Goal: Transaction & Acquisition: Purchase product/service

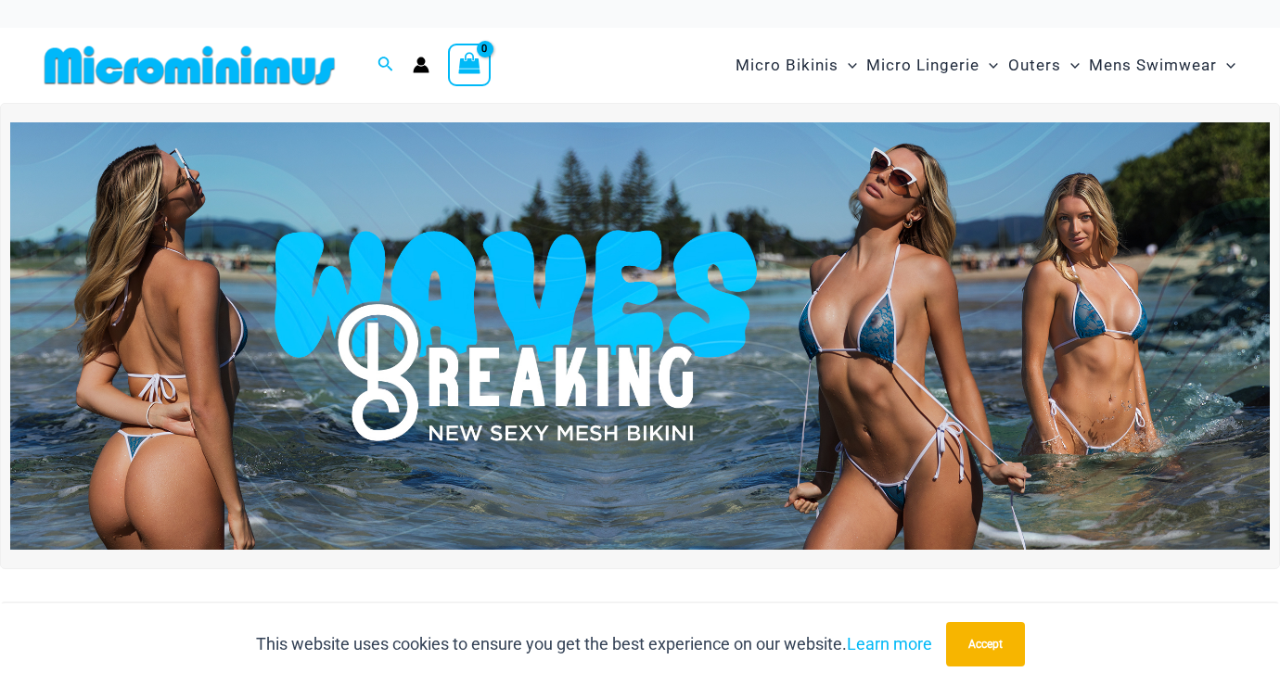
click at [695, 363] on img at bounding box center [640, 336] width 1260 height 429
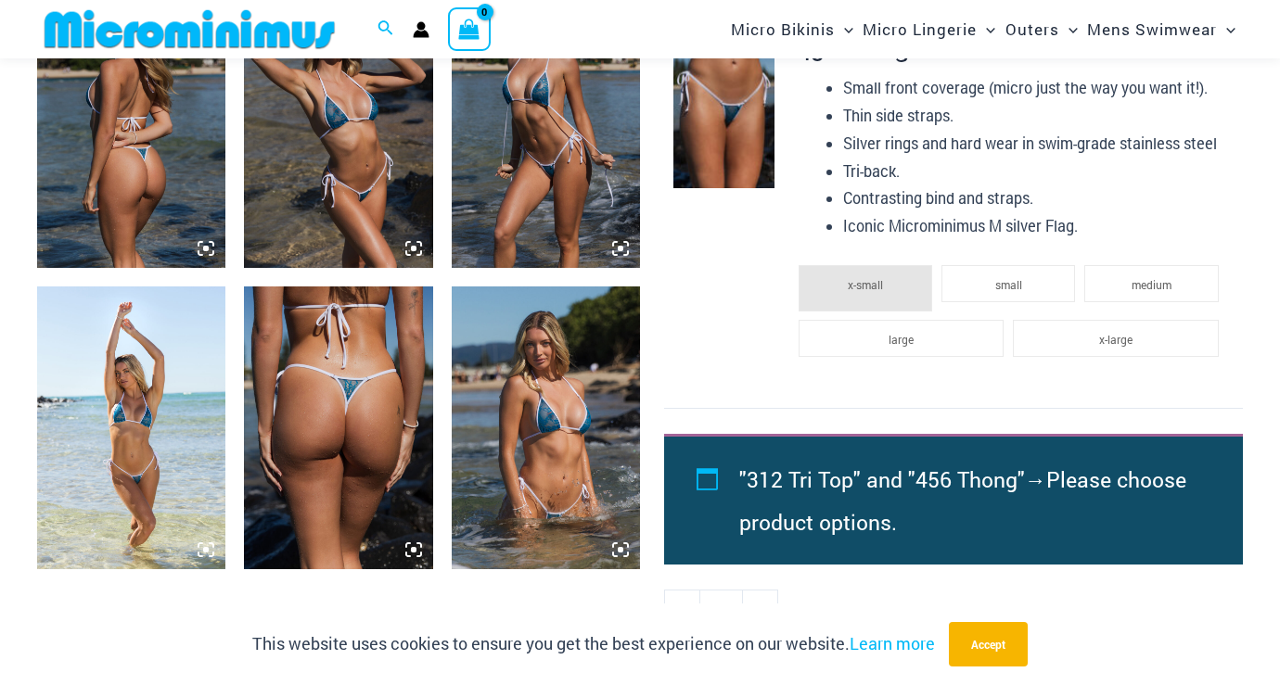
scroll to position [1412, 0]
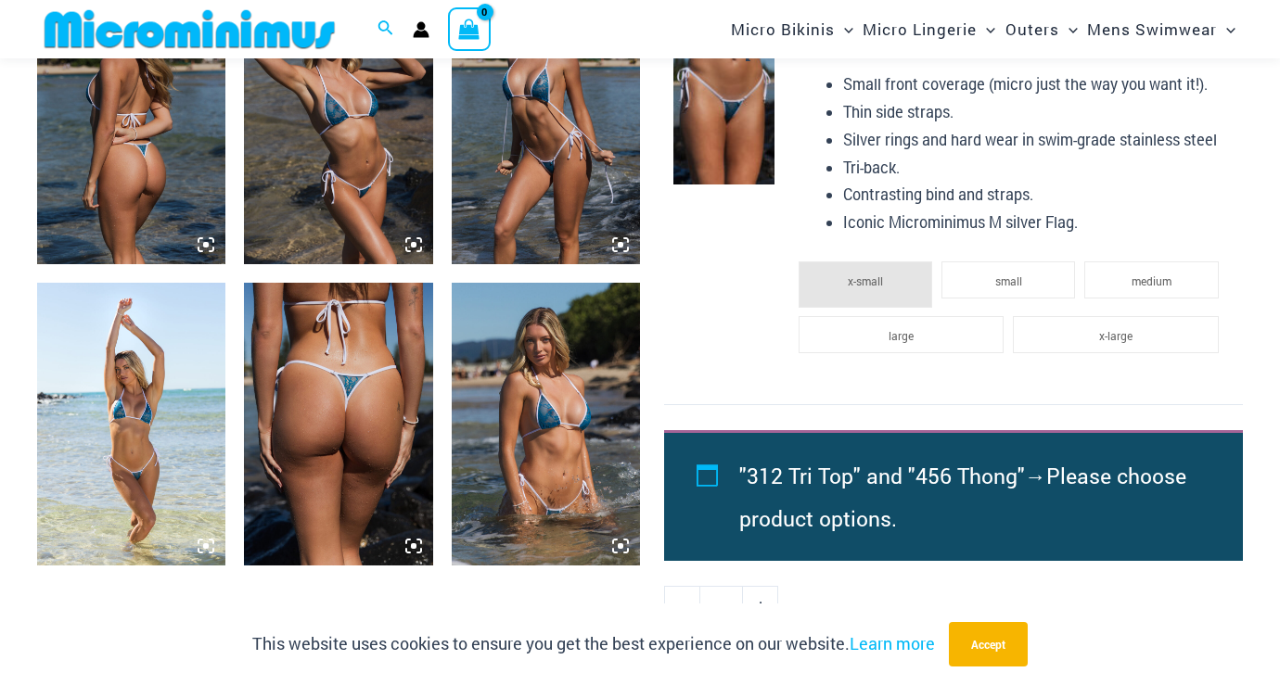
click at [723, 110] on img at bounding box center [723, 108] width 101 height 151
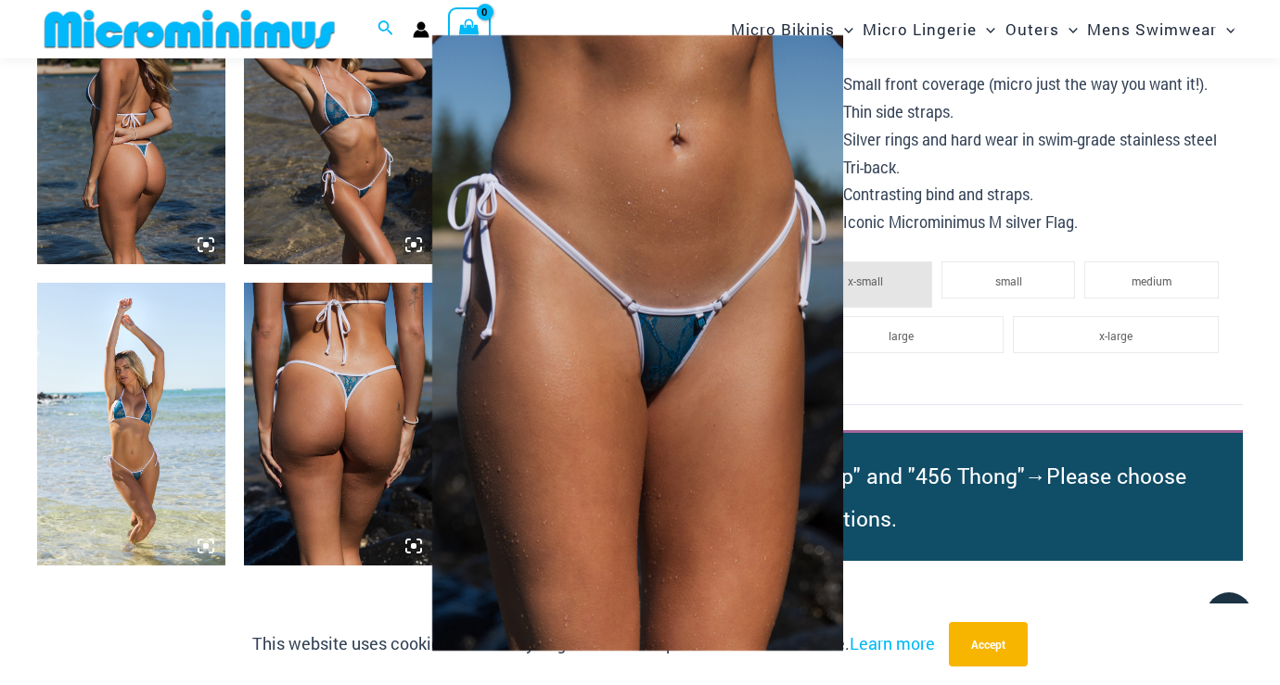
click at [670, 364] on img at bounding box center [637, 343] width 411 height 616
click at [339, 584] on div at bounding box center [640, 342] width 1280 height 685
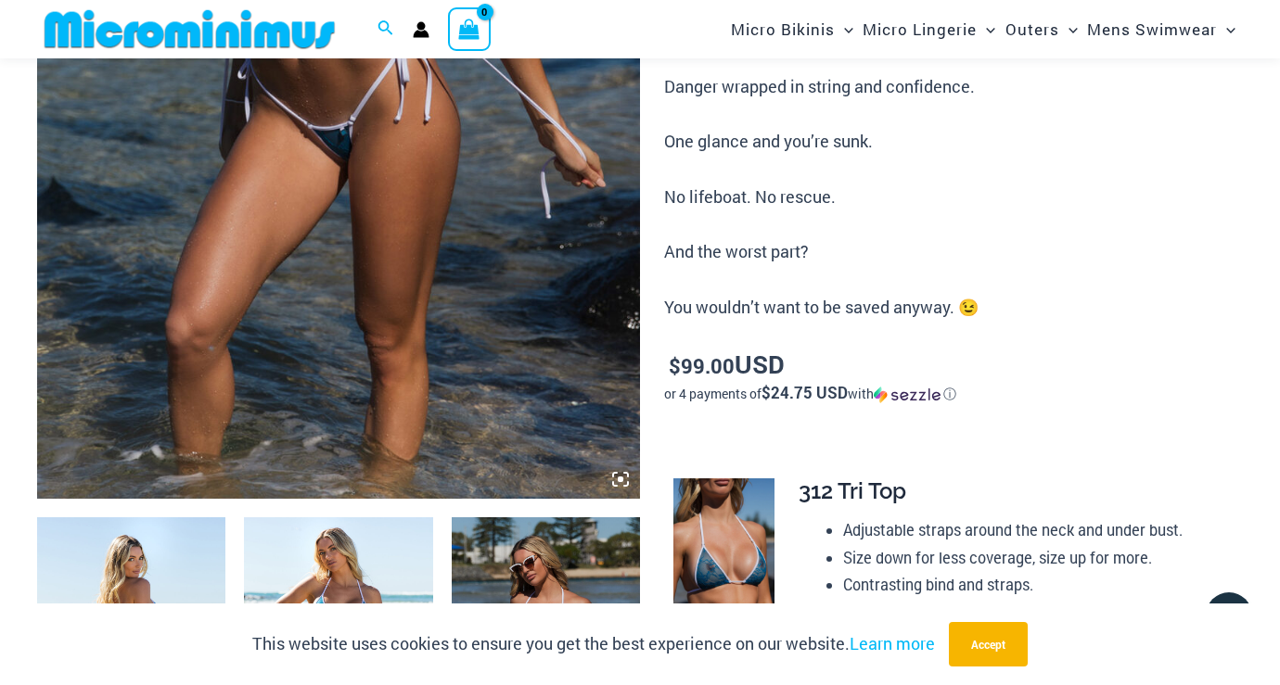
scroll to position [683, 0]
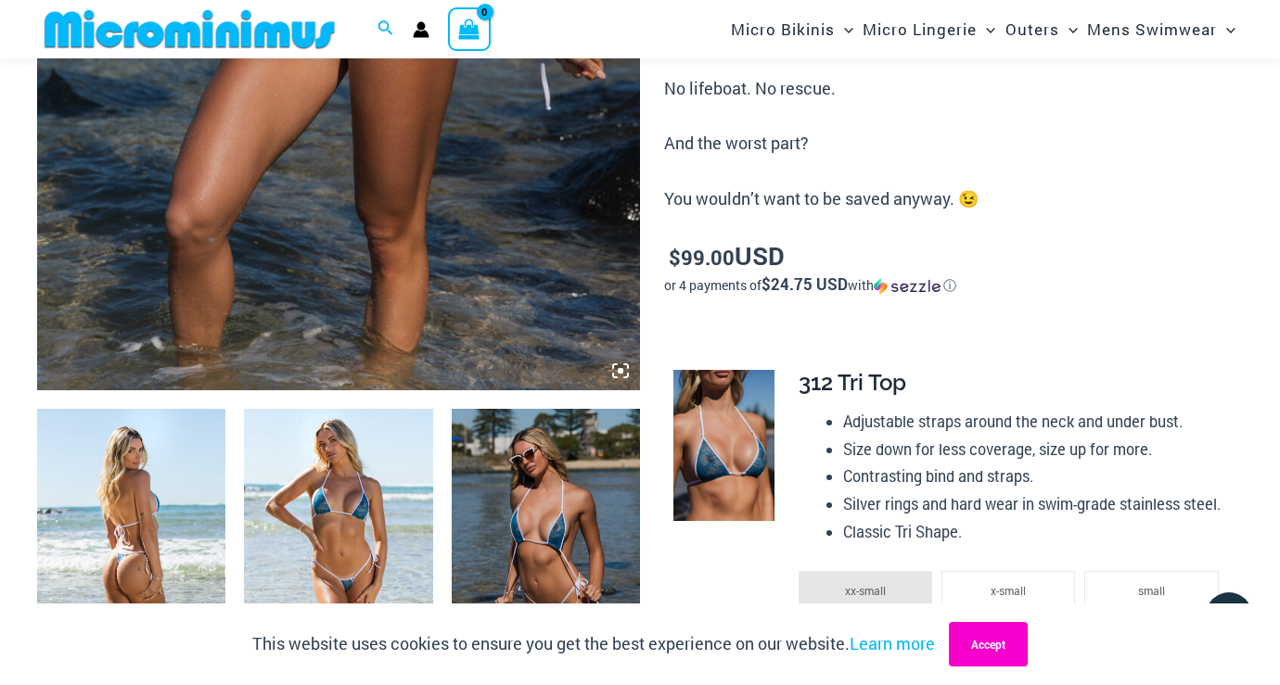
click at [985, 649] on button "Accept" at bounding box center [988, 644] width 79 height 45
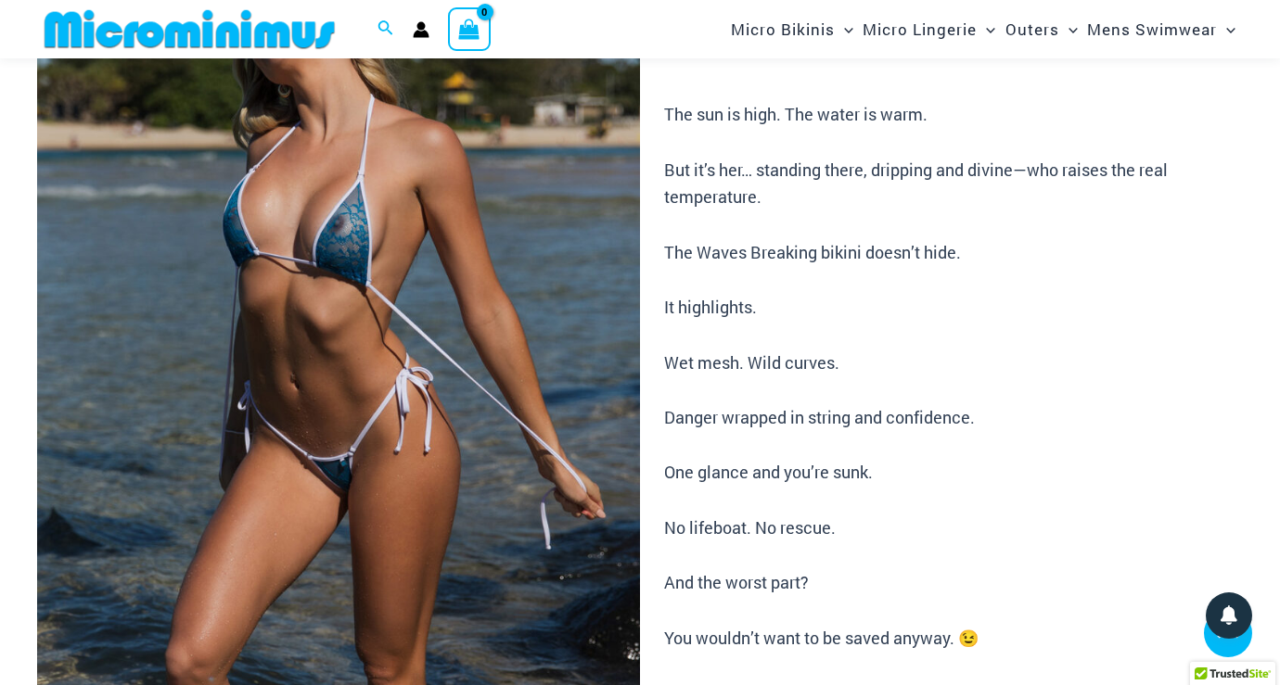
scroll to position [104, 0]
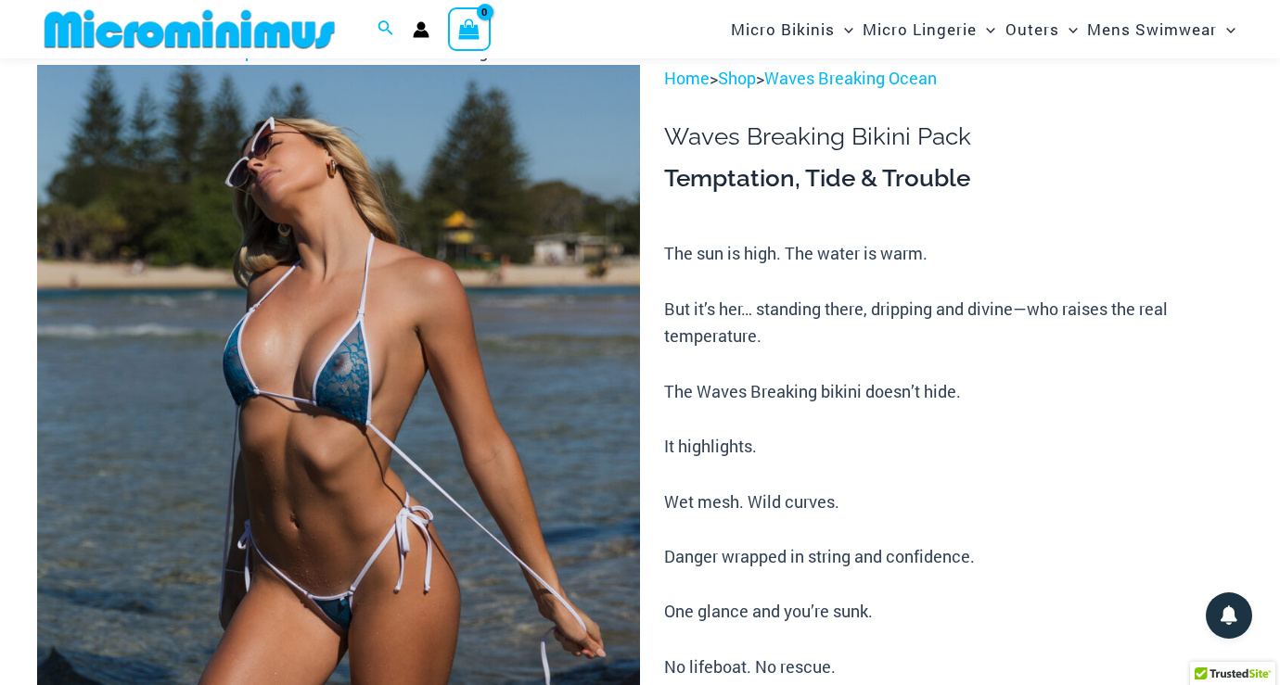
click at [219, 38] on img at bounding box center [189, 29] width 305 height 42
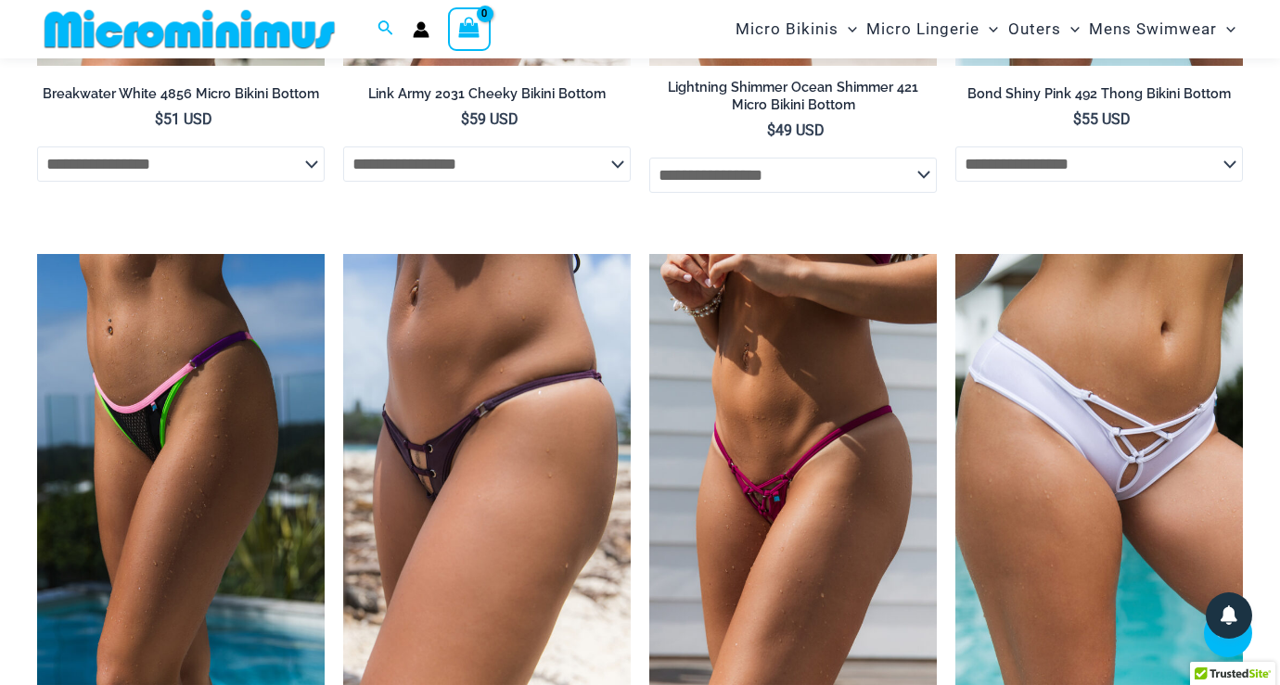
scroll to position [4764, 0]
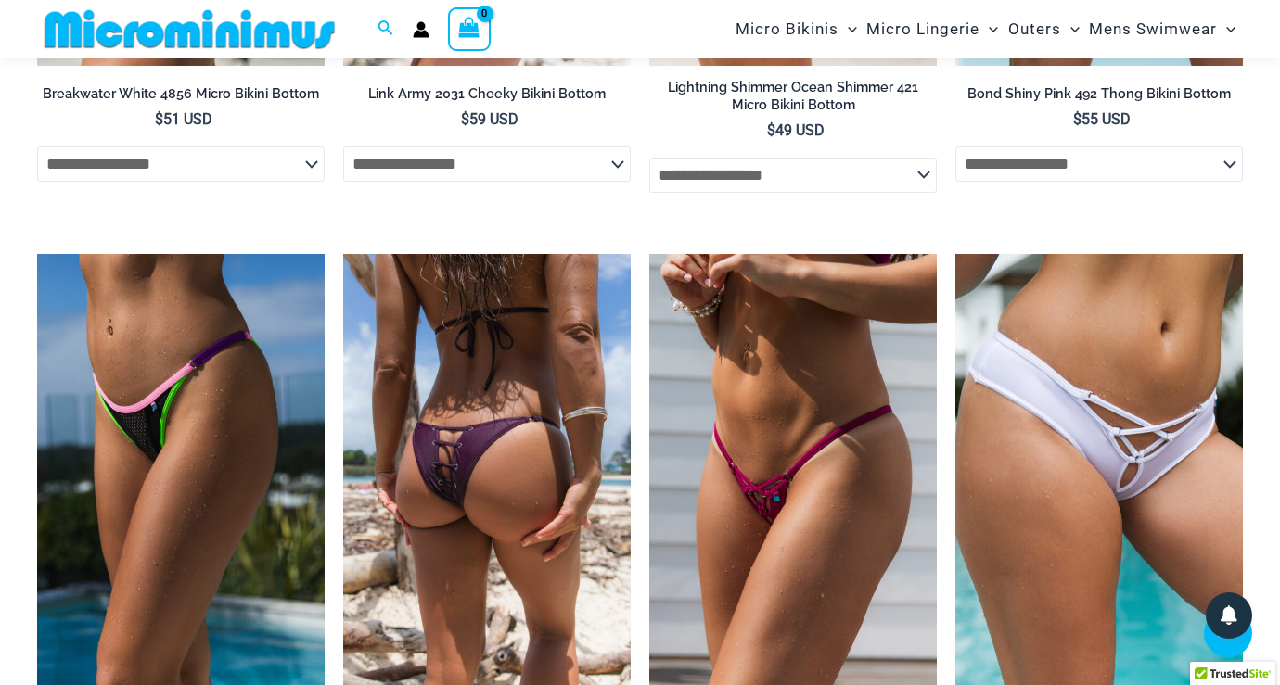
click at [389, 417] on img at bounding box center [487, 469] width 288 height 431
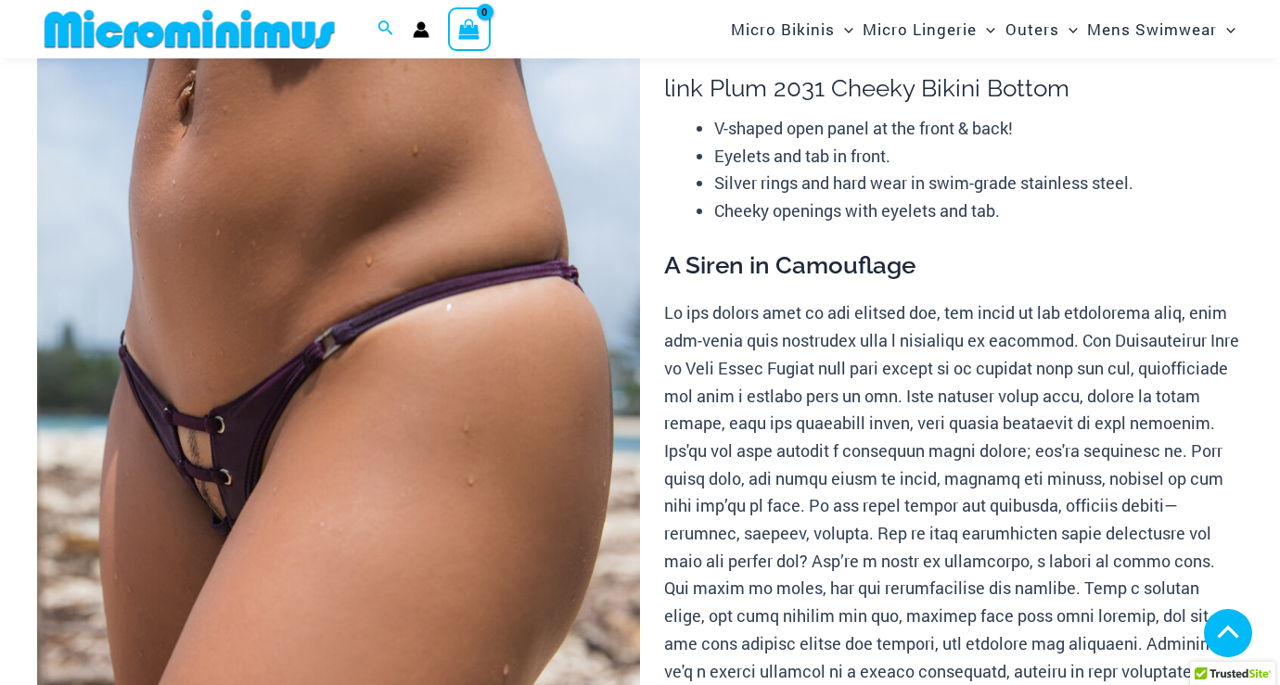
scroll to position [645, 0]
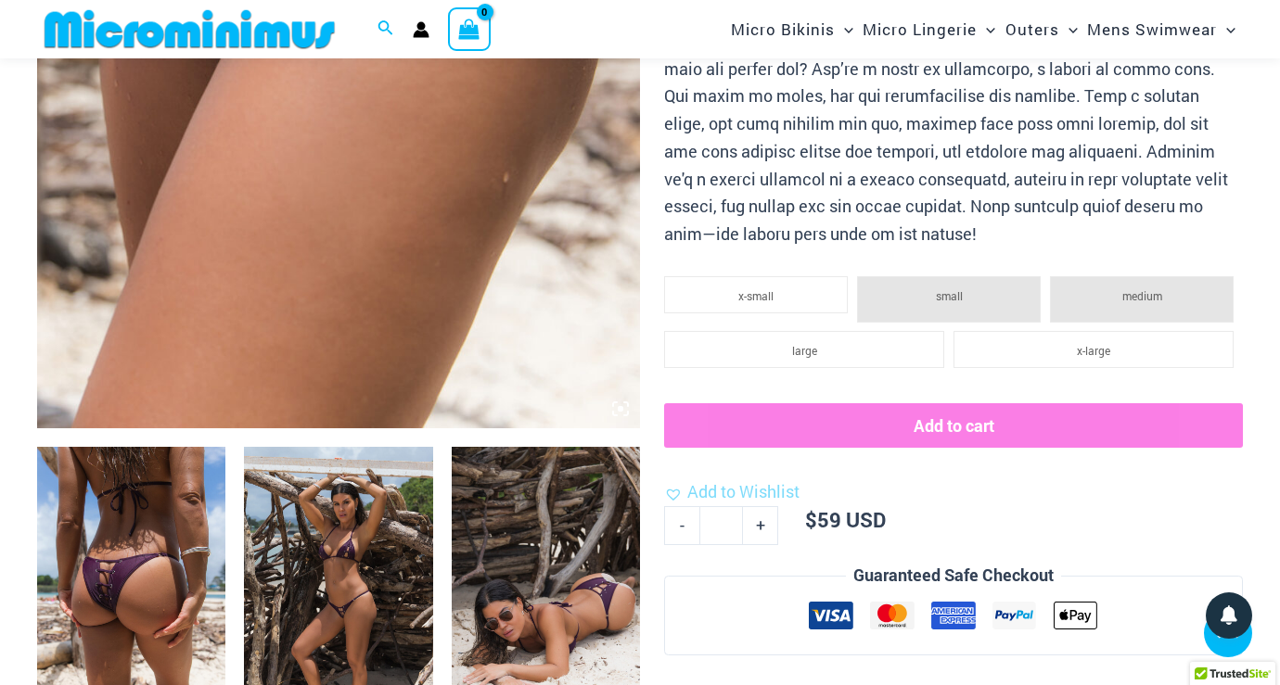
click at [535, 551] on img at bounding box center [546, 588] width 188 height 283
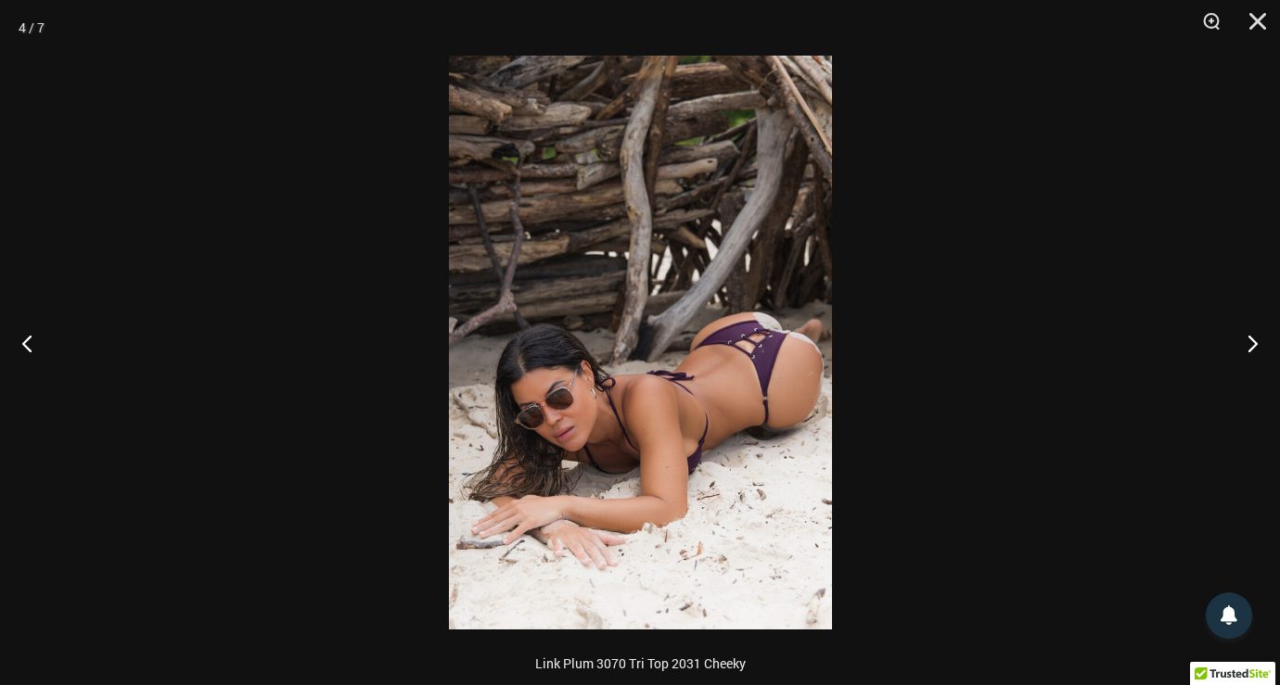
click at [707, 395] on img at bounding box center [640, 343] width 383 height 574
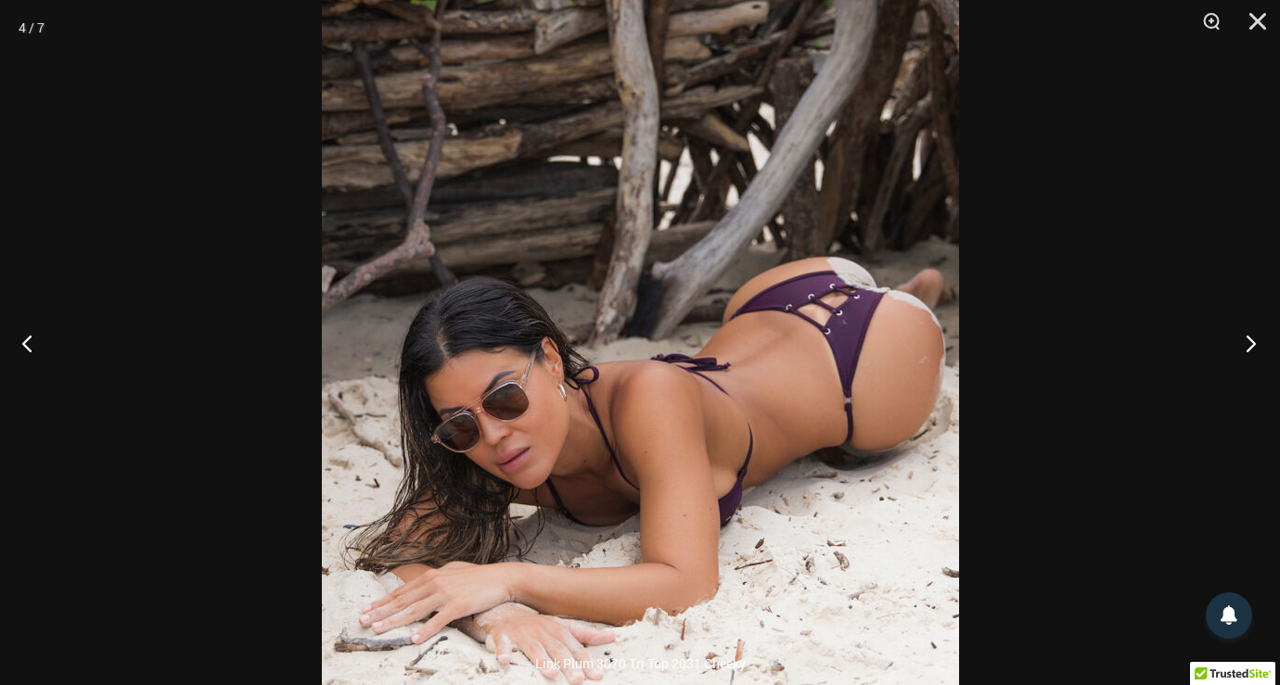
click at [1257, 339] on button "Next" at bounding box center [1245, 343] width 70 height 93
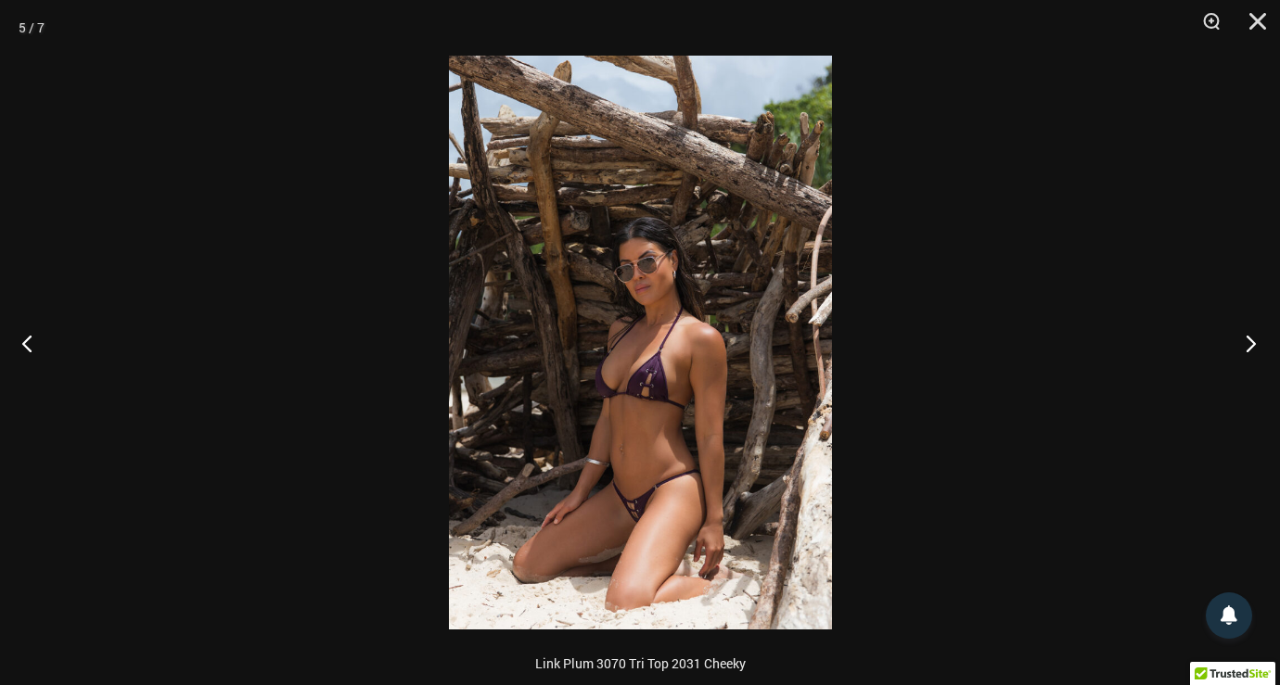
click at [1257, 339] on button "Next" at bounding box center [1245, 343] width 70 height 93
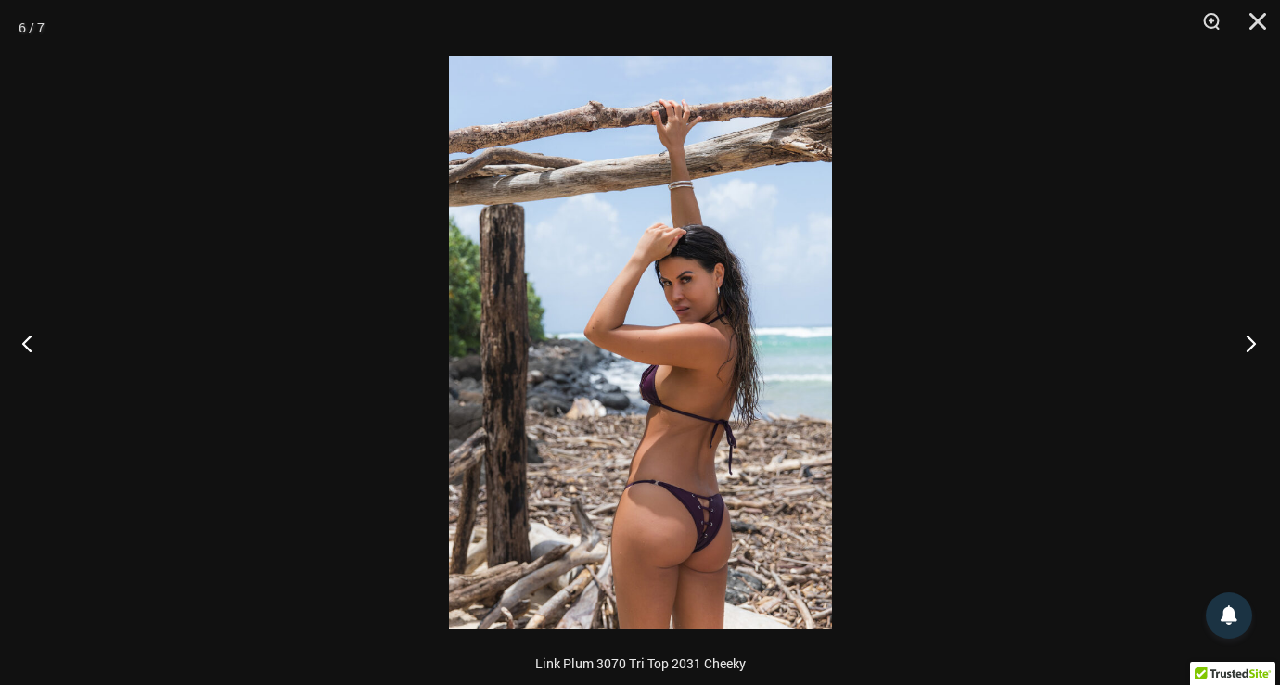
click at [1257, 339] on button "Next" at bounding box center [1245, 343] width 70 height 93
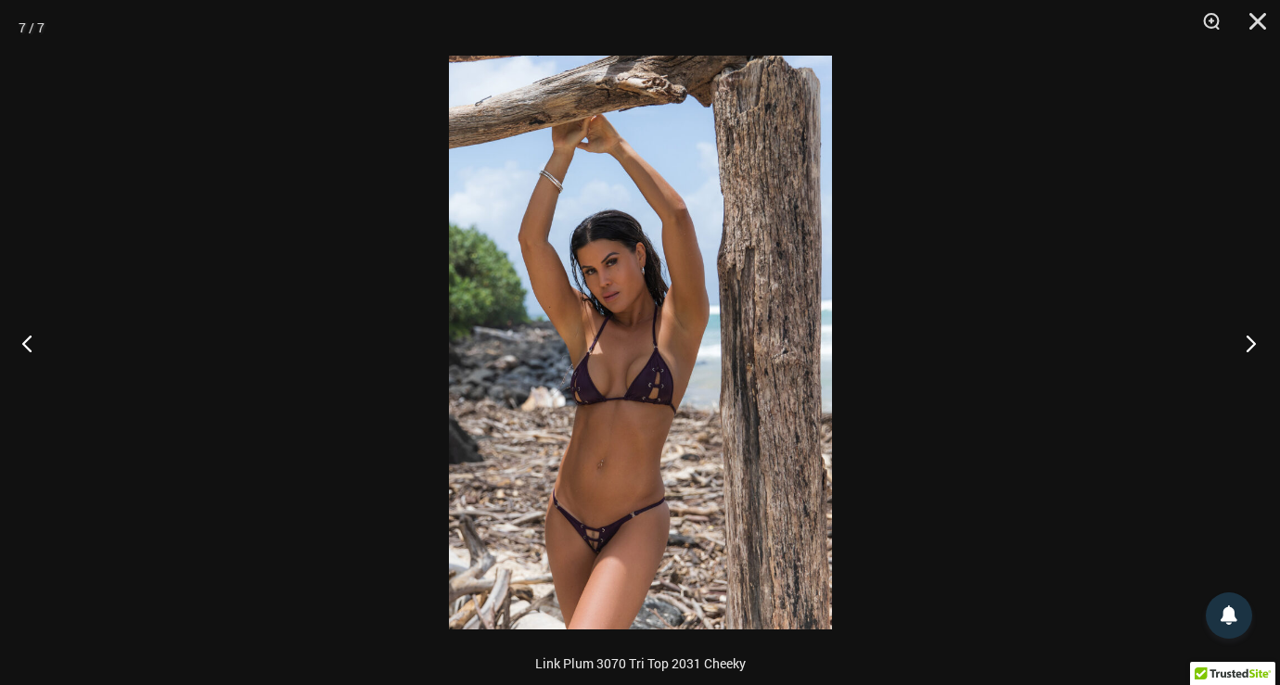
click at [1257, 339] on button "Next" at bounding box center [1245, 343] width 70 height 93
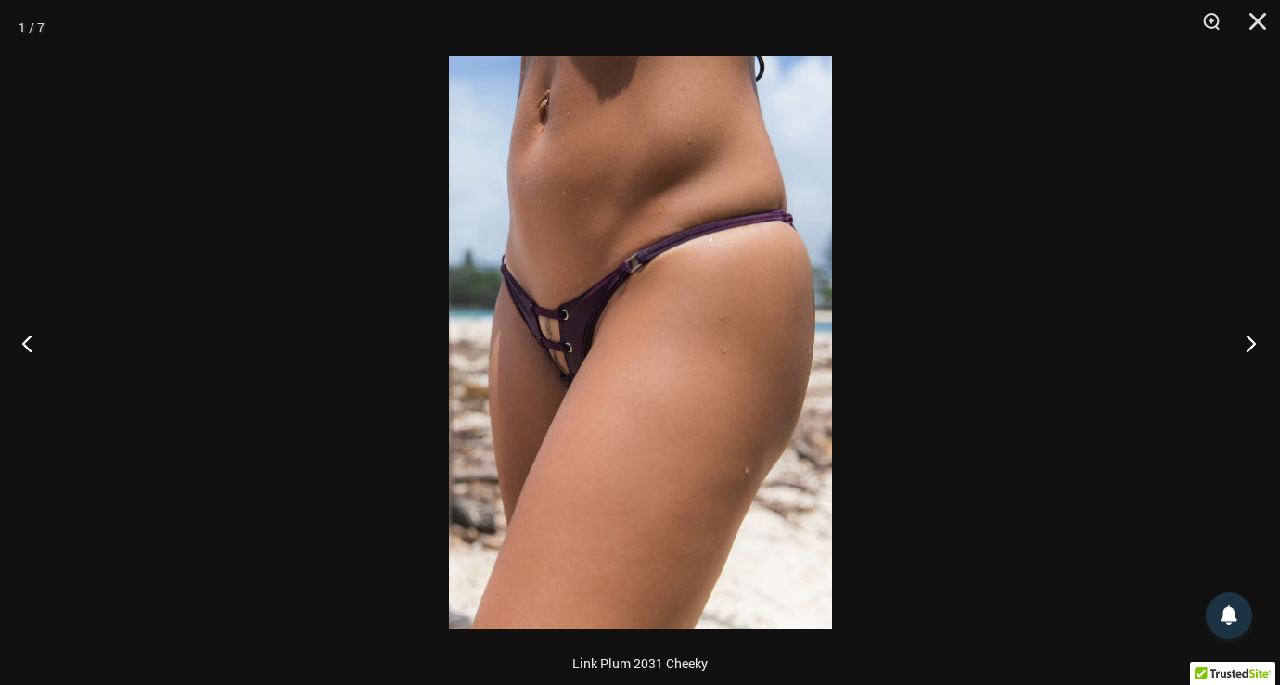
click at [1257, 339] on button "Next" at bounding box center [1245, 343] width 70 height 93
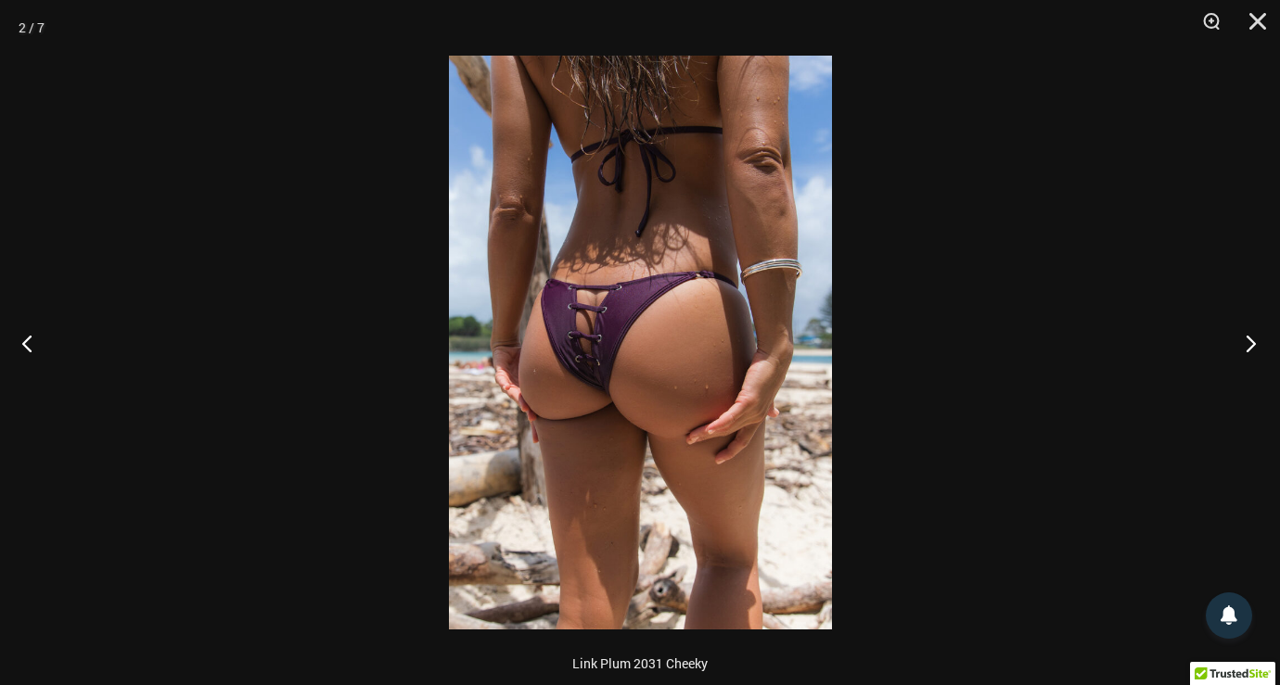
click at [1257, 339] on button "Next" at bounding box center [1245, 343] width 70 height 93
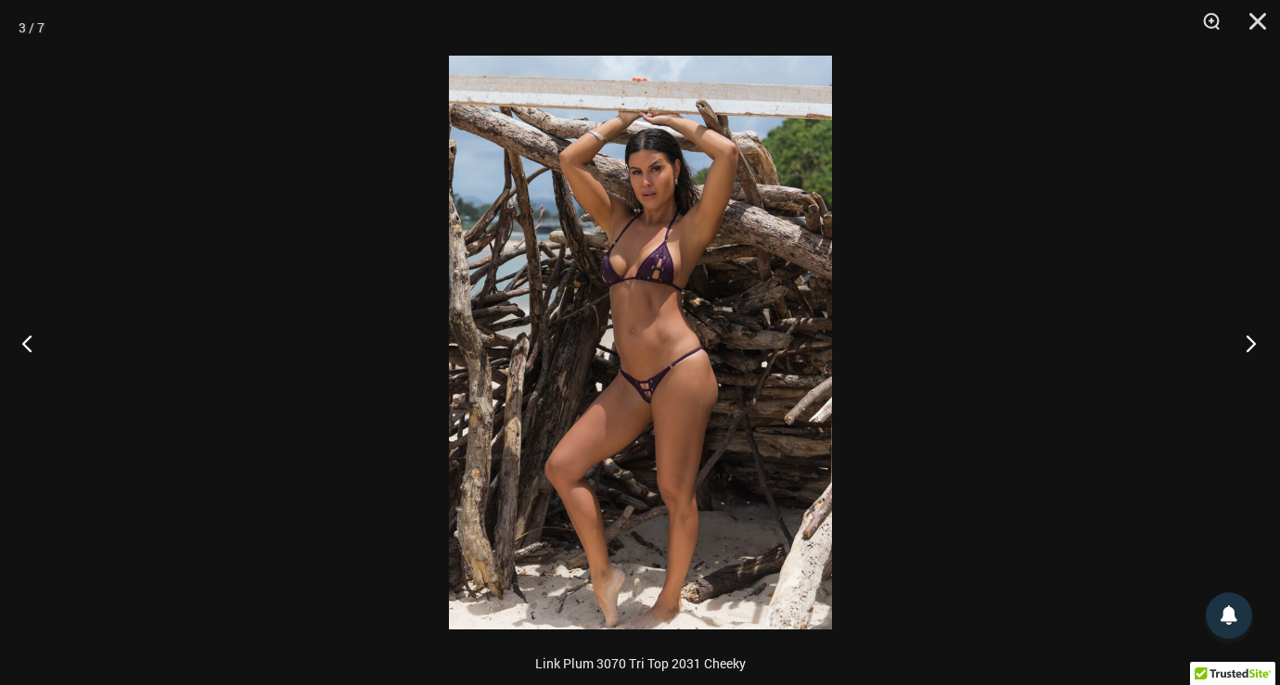
click at [1257, 339] on button "Next" at bounding box center [1245, 343] width 70 height 93
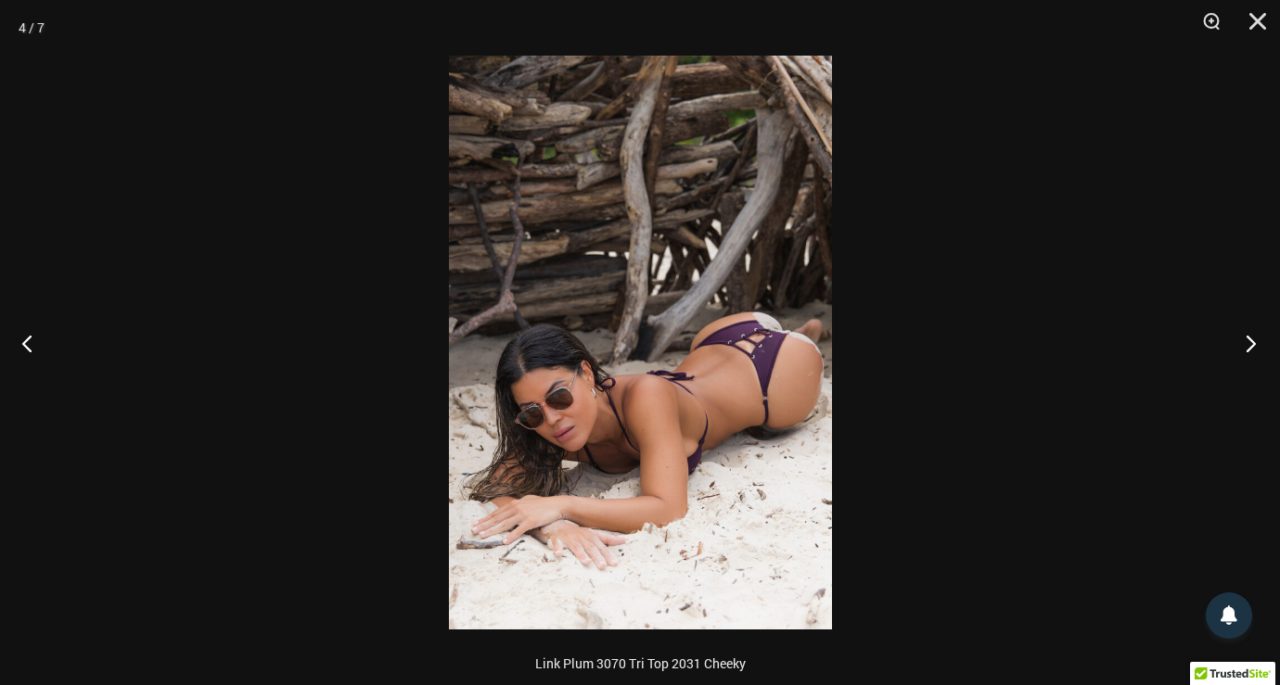
click at [1257, 339] on button "Next" at bounding box center [1245, 343] width 70 height 93
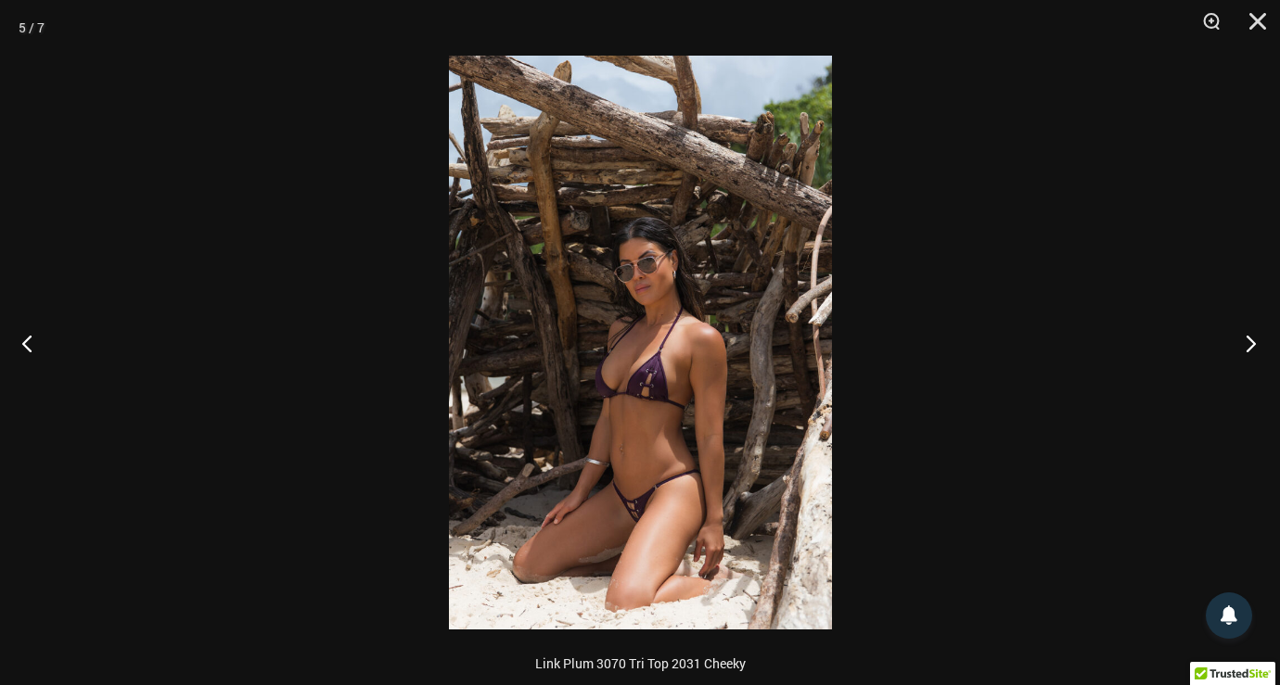
click at [1257, 339] on button "Next" at bounding box center [1245, 343] width 70 height 93
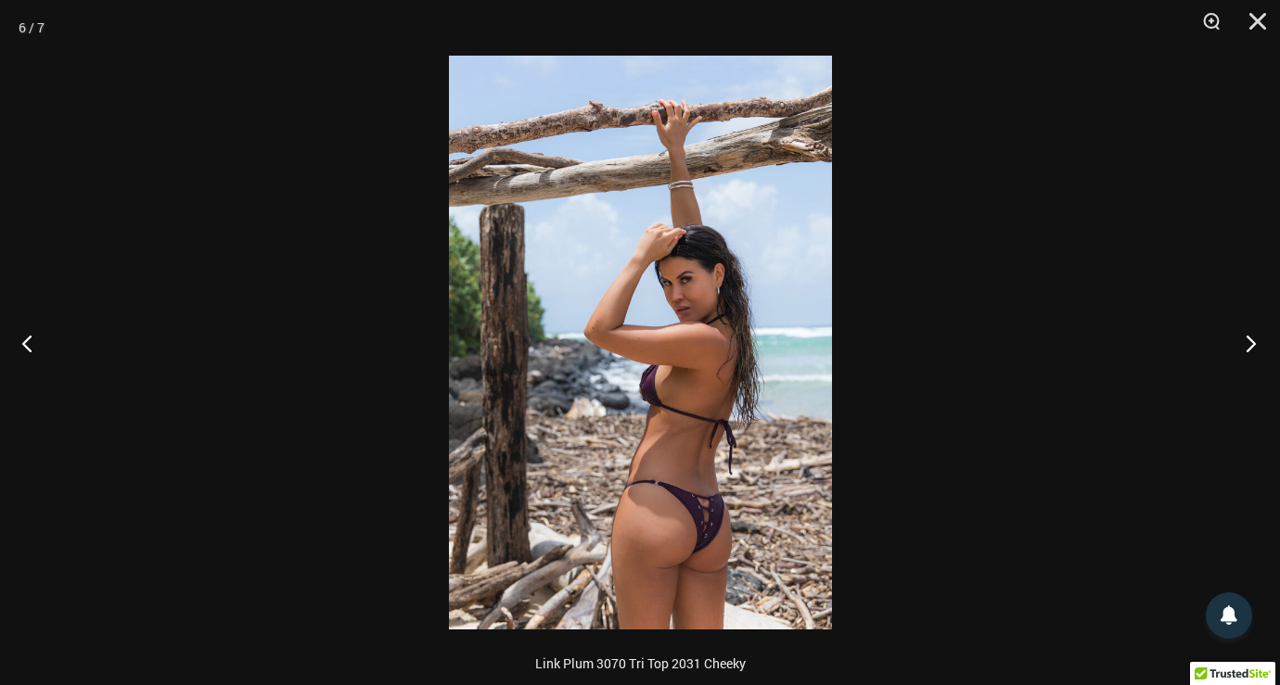
click at [1257, 339] on button "Next" at bounding box center [1245, 343] width 70 height 93
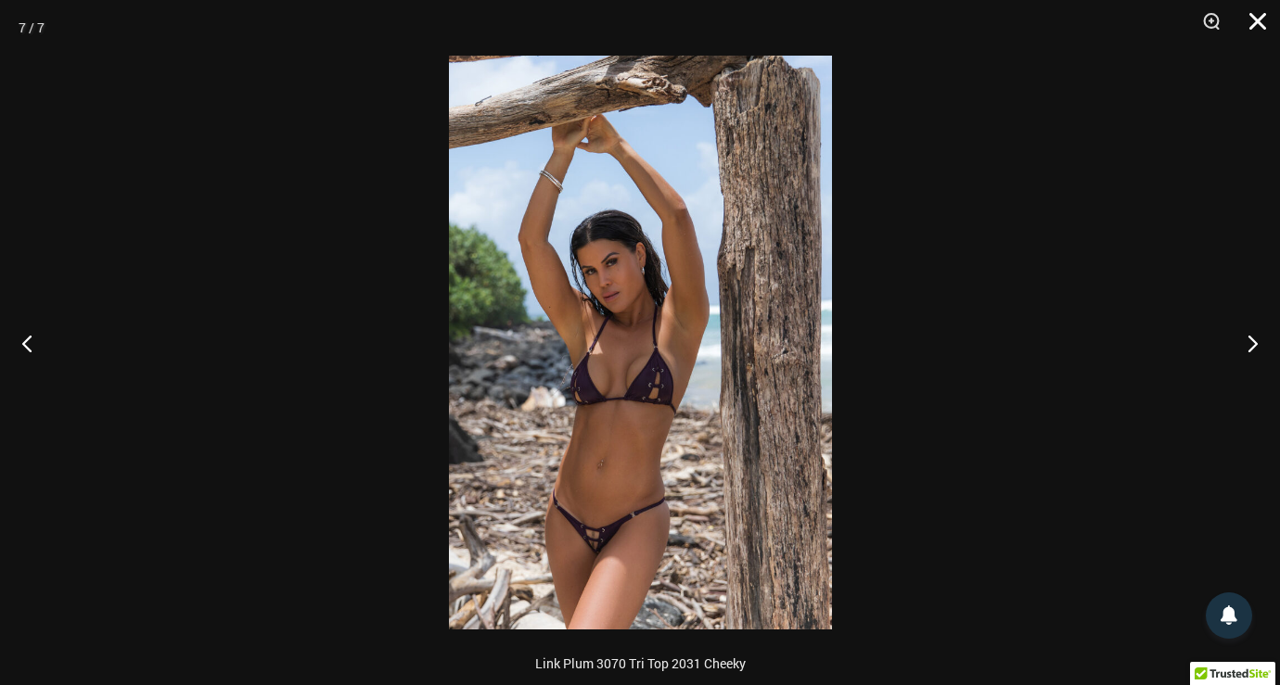
click at [1249, 23] on button "Close" at bounding box center [1251, 28] width 46 height 56
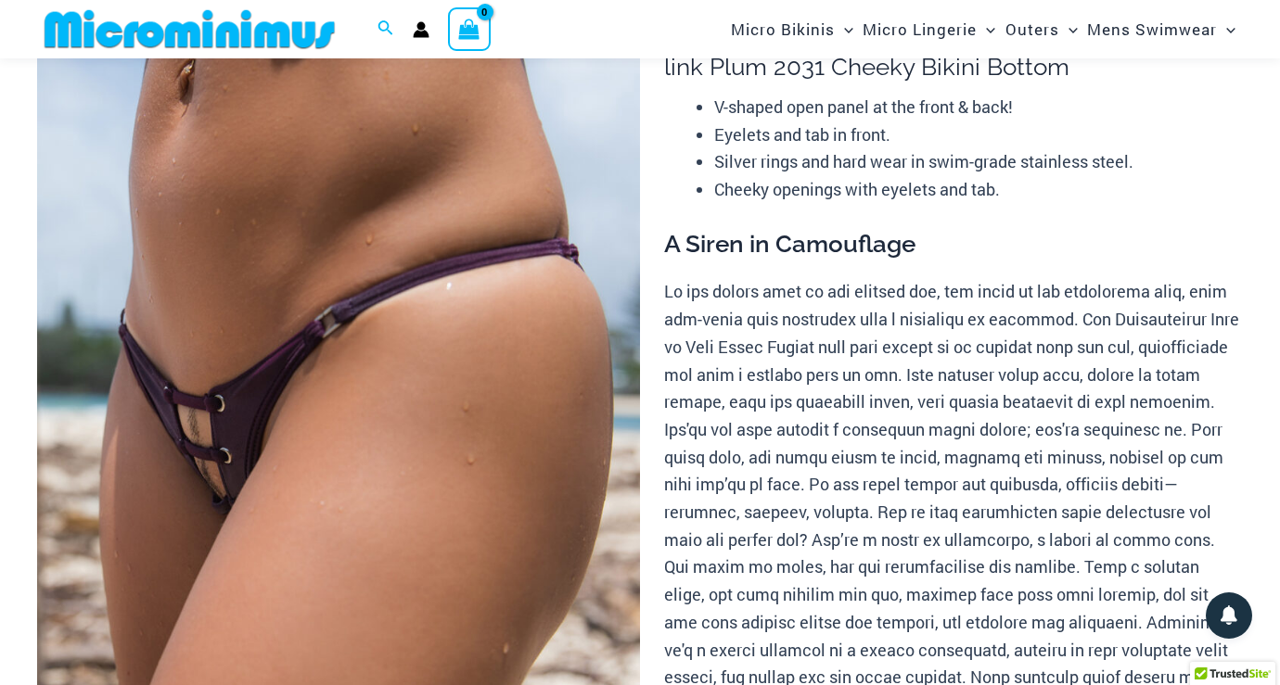
scroll to position [161, 0]
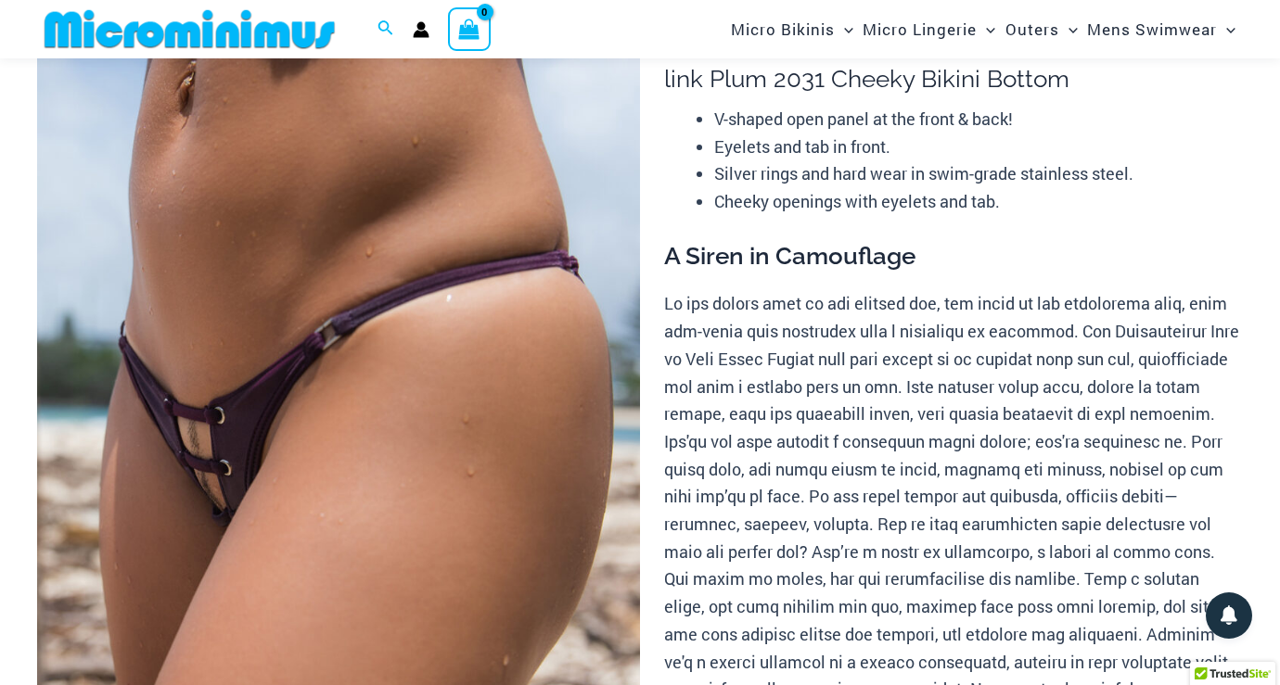
click at [212, 491] on img at bounding box center [338, 459] width 603 height 904
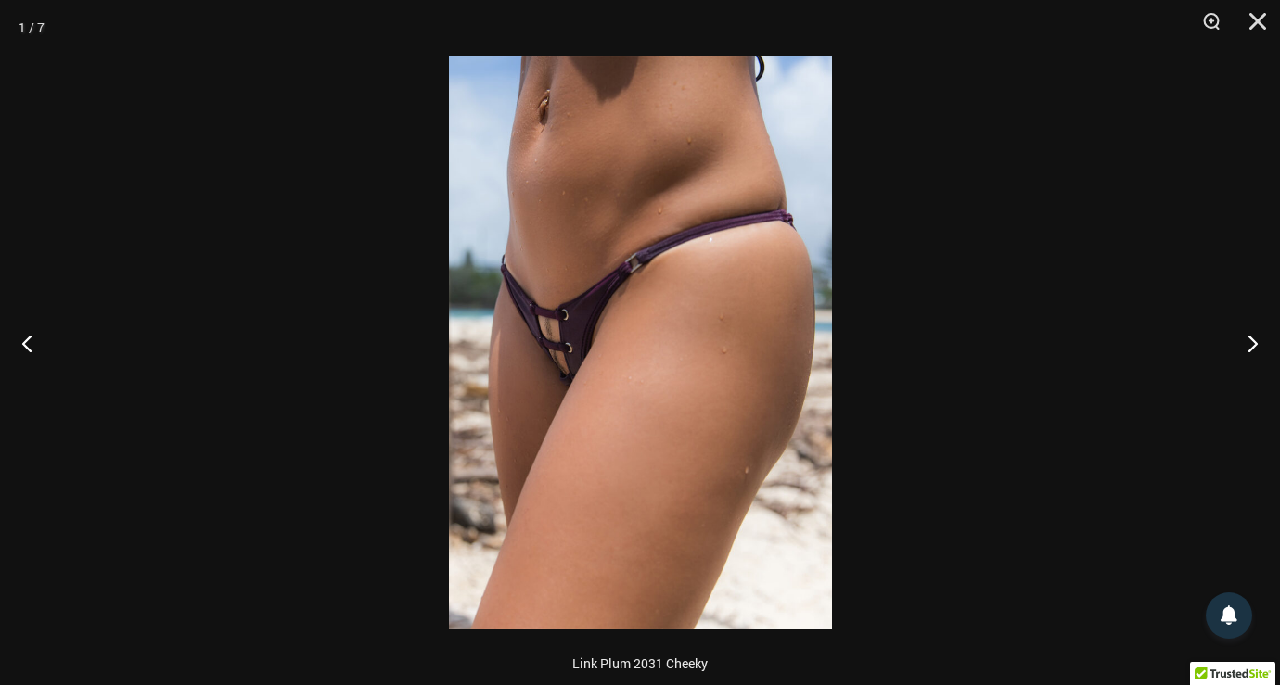
click at [491, 352] on img at bounding box center [640, 343] width 383 height 574
